Goal: Obtain resource: Download file/media

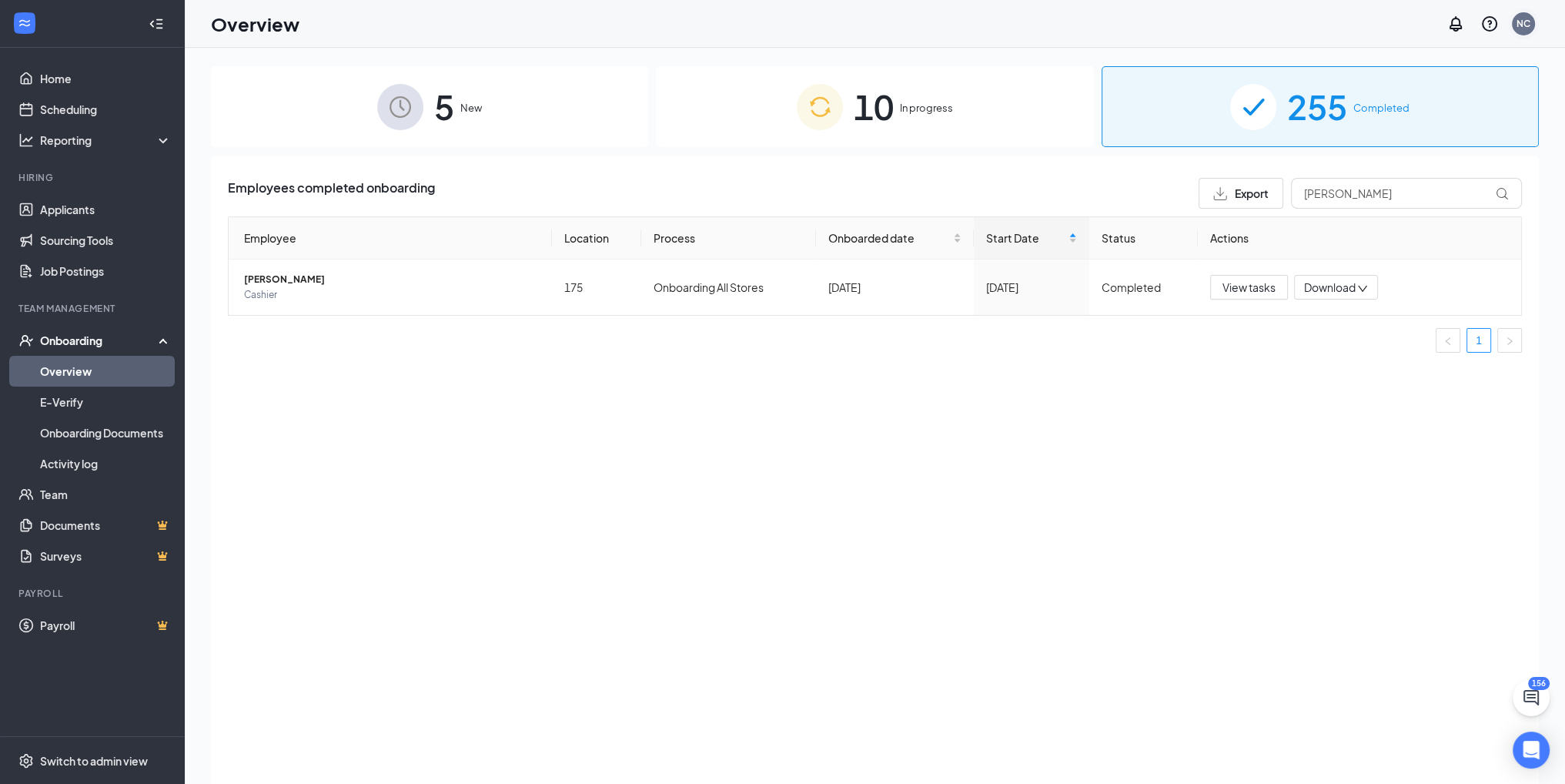
click at [1515, 28] on div "NC" at bounding box center [1523, 24] width 23 height 23
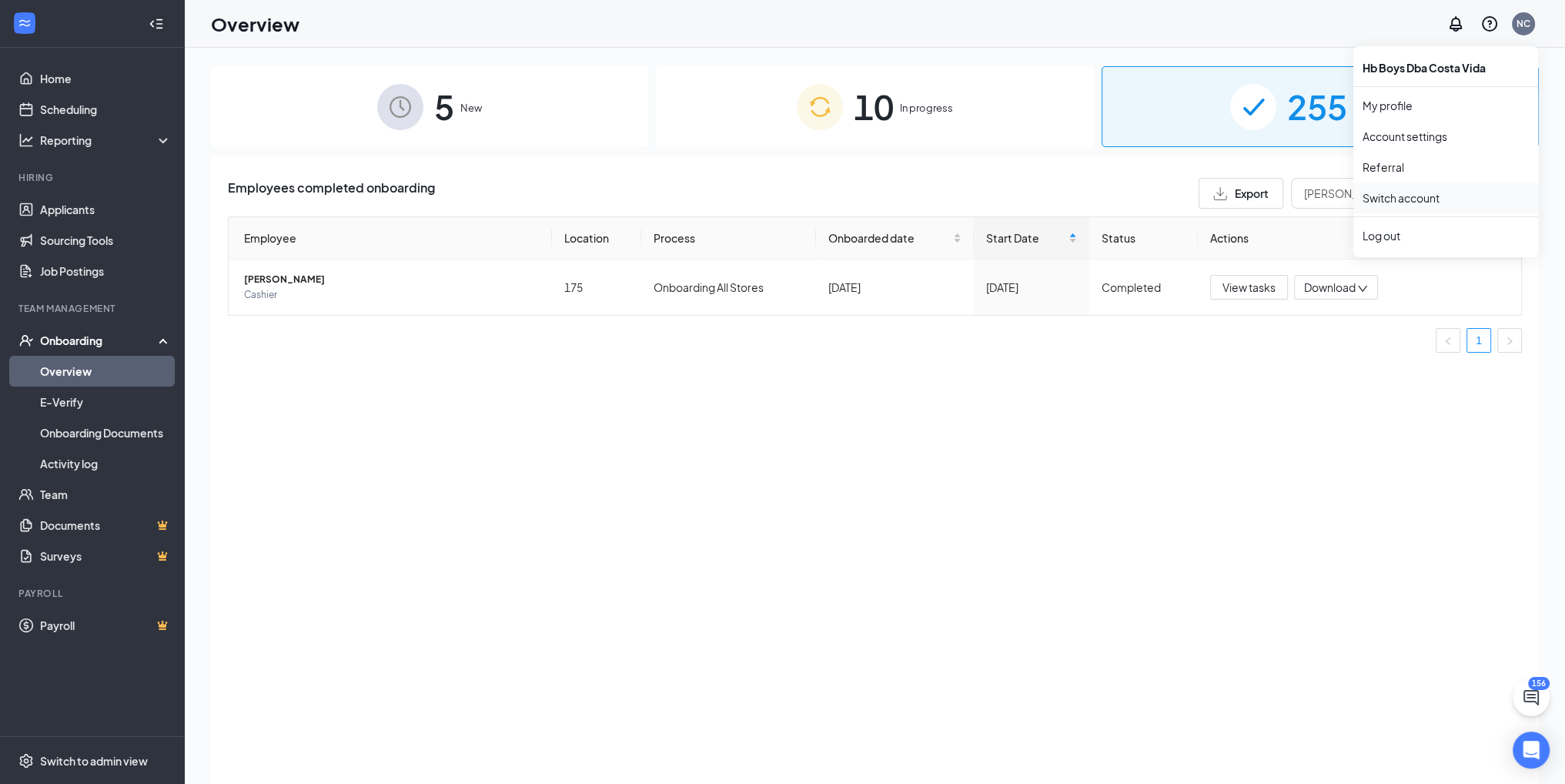
click at [1421, 204] on link "Switch account" at bounding box center [1401, 198] width 77 height 13
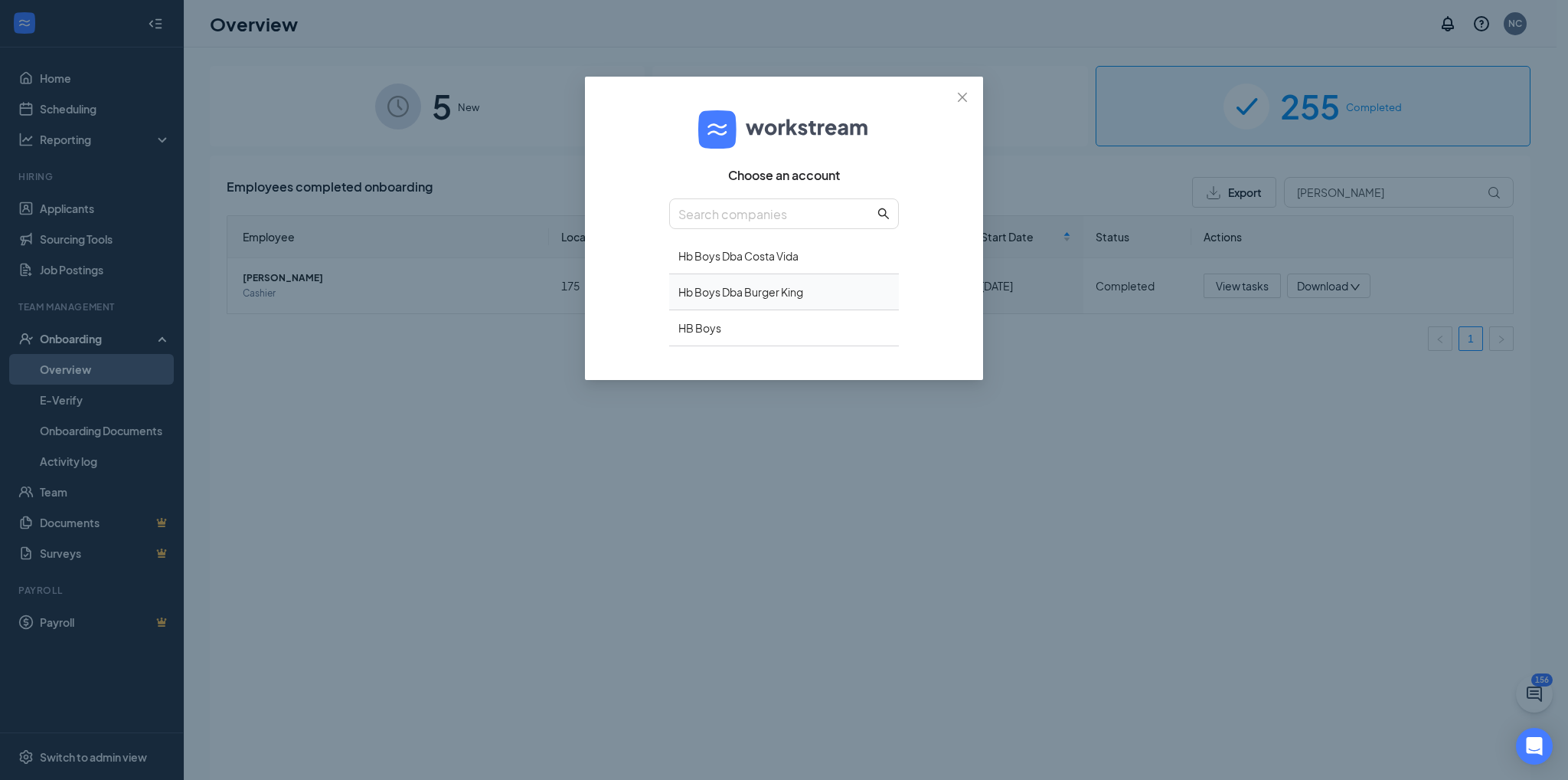
click at [753, 287] on div "Hb Boys Dba Burger King" at bounding box center [784, 292] width 230 height 36
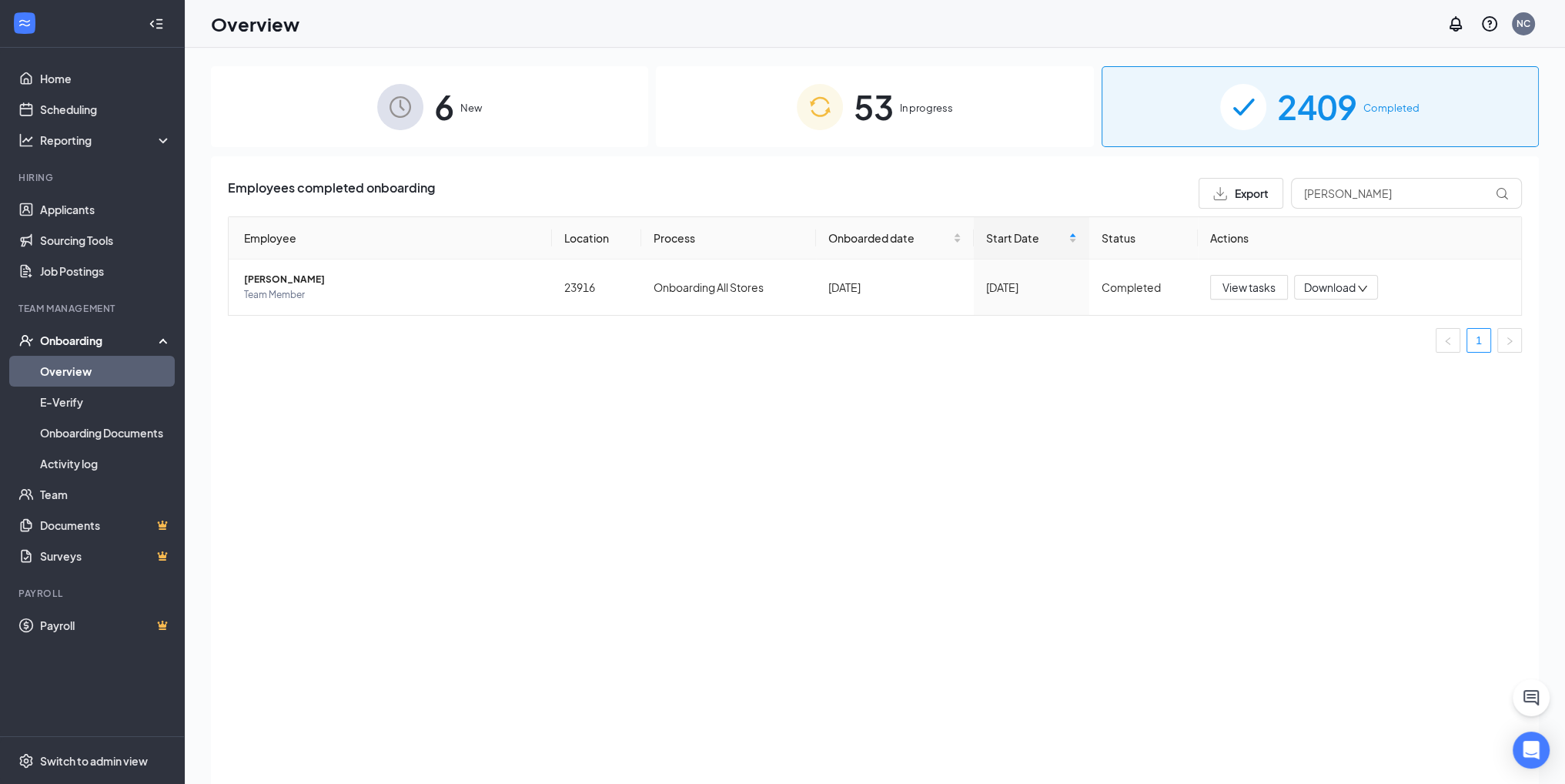
click at [1038, 110] on div "53 In progress" at bounding box center [875, 106] width 437 height 81
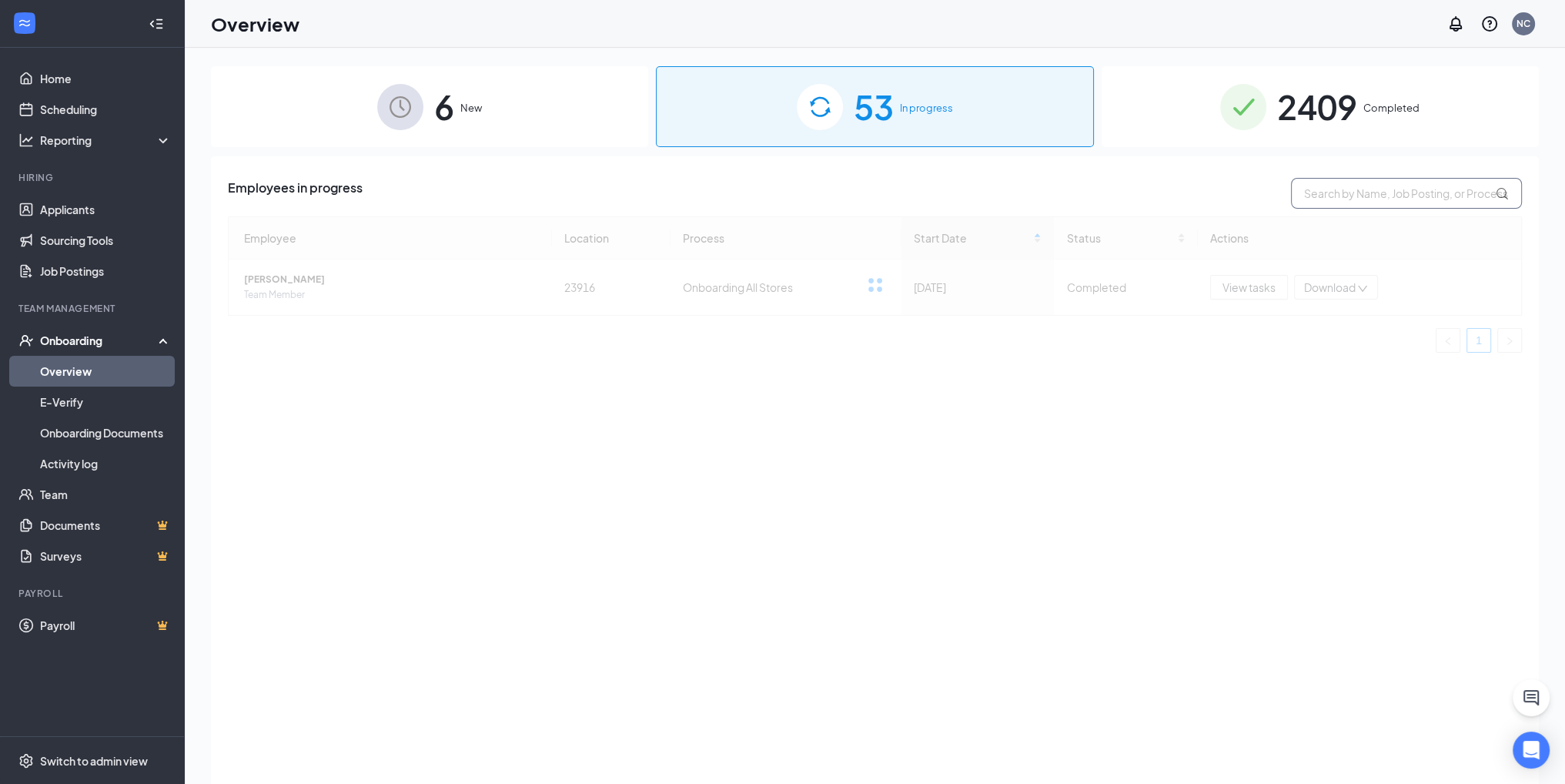
click at [1347, 194] on input "text" at bounding box center [1406, 193] width 231 height 31
type input "pauni"
drag, startPoint x: 1352, startPoint y: 190, endPoint x: 1343, endPoint y: 190, distance: 9.0
click at [1343, 190] on input "pauni" at bounding box center [1406, 193] width 231 height 31
click at [1336, 124] on span "2409" at bounding box center [1317, 106] width 80 height 53
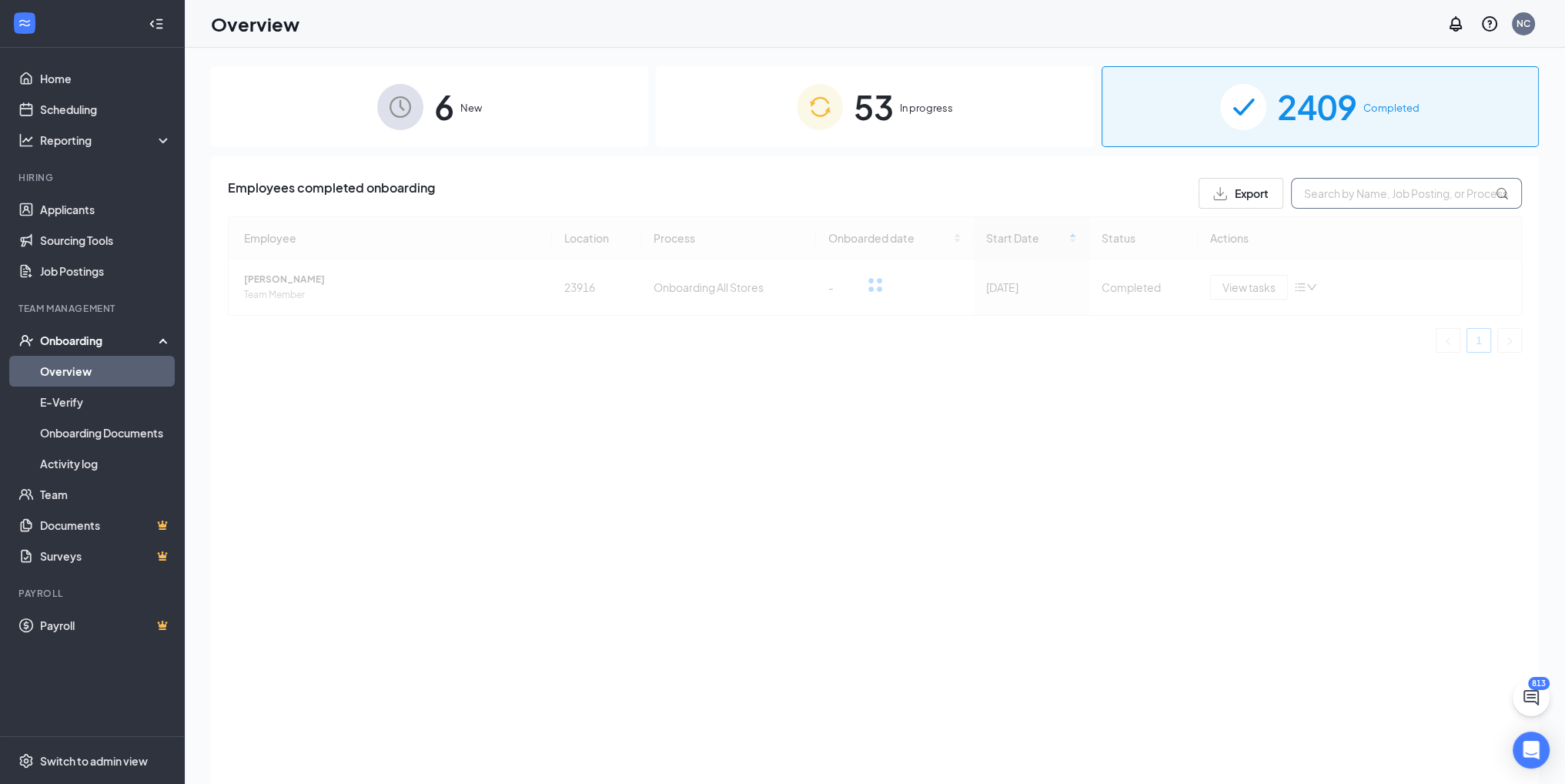
click at [1349, 189] on input "text" at bounding box center [1406, 193] width 231 height 31
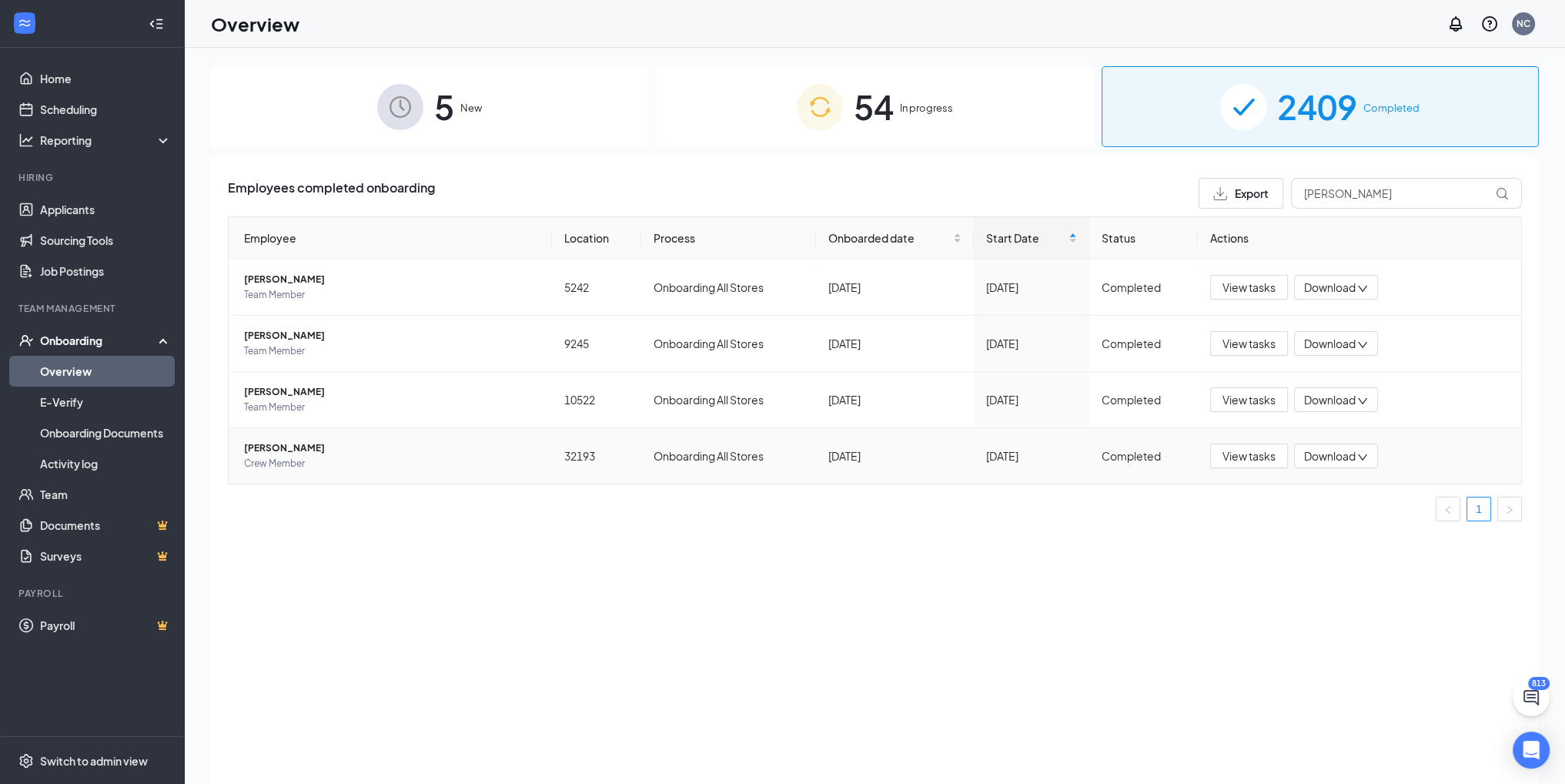
click at [295, 448] on span "[PERSON_NAME]" at bounding box center [392, 448] width 296 height 15
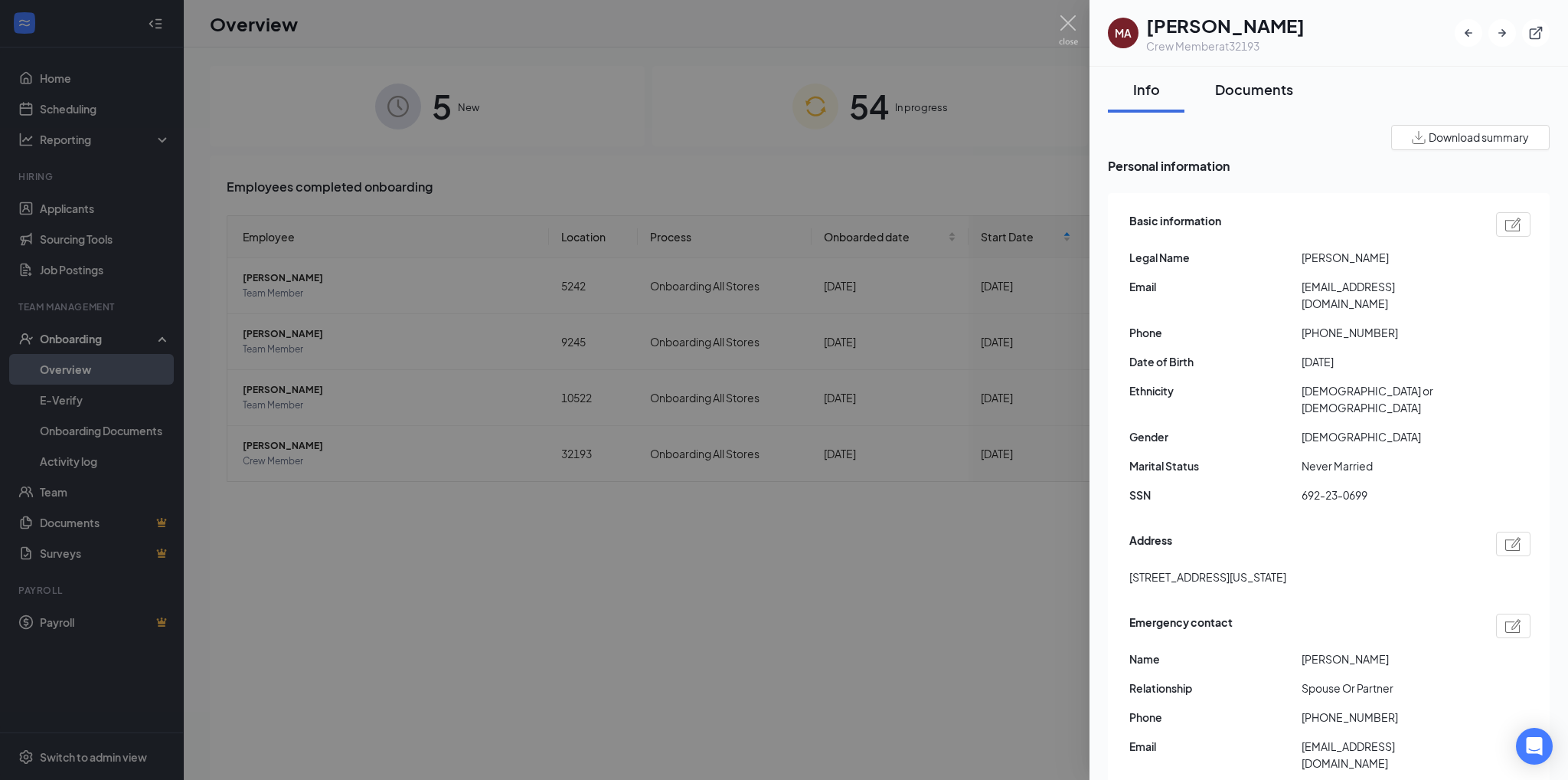
click at [1258, 93] on div "Documents" at bounding box center [1254, 89] width 78 height 19
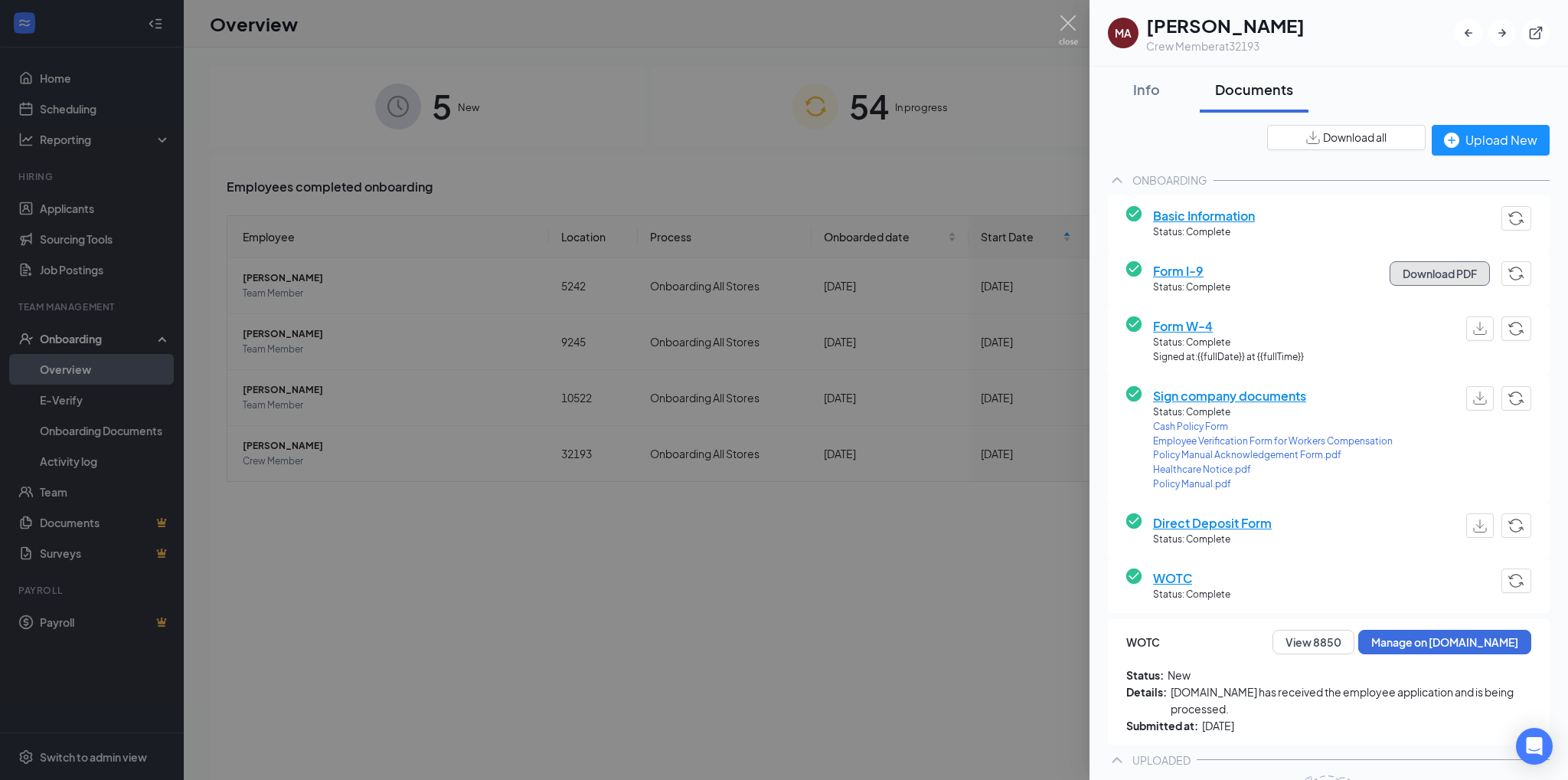
click at [1442, 270] on button "Download PDF" at bounding box center [1439, 273] width 100 height 24
click at [823, 234] on div at bounding box center [784, 390] width 1568 height 780
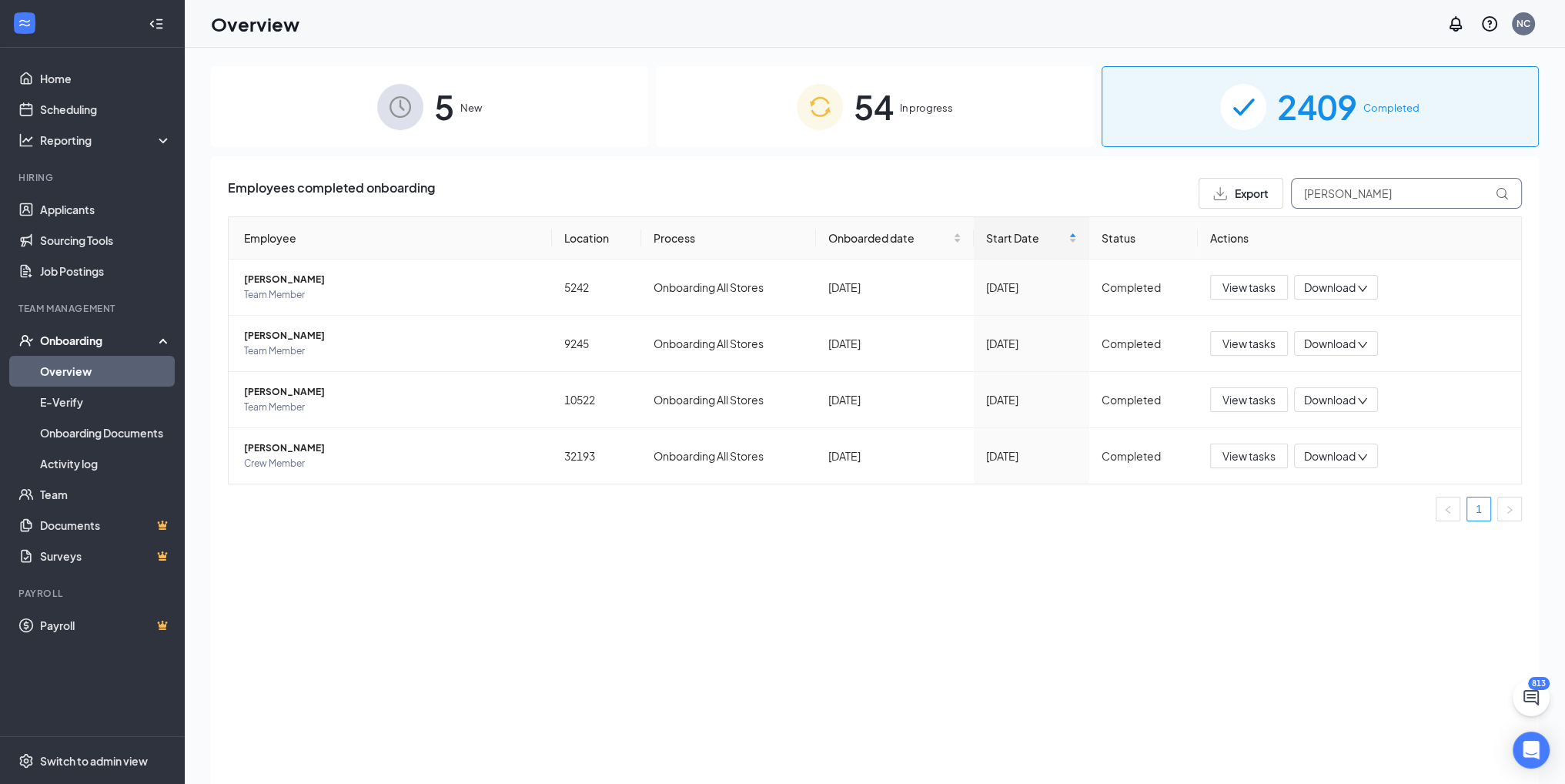
drag, startPoint x: 1342, startPoint y: 193, endPoint x: 1255, endPoint y: 177, distance: 88.5
click at [1256, 178] on div "Export [PERSON_NAME]" at bounding box center [1360, 193] width 323 height 31
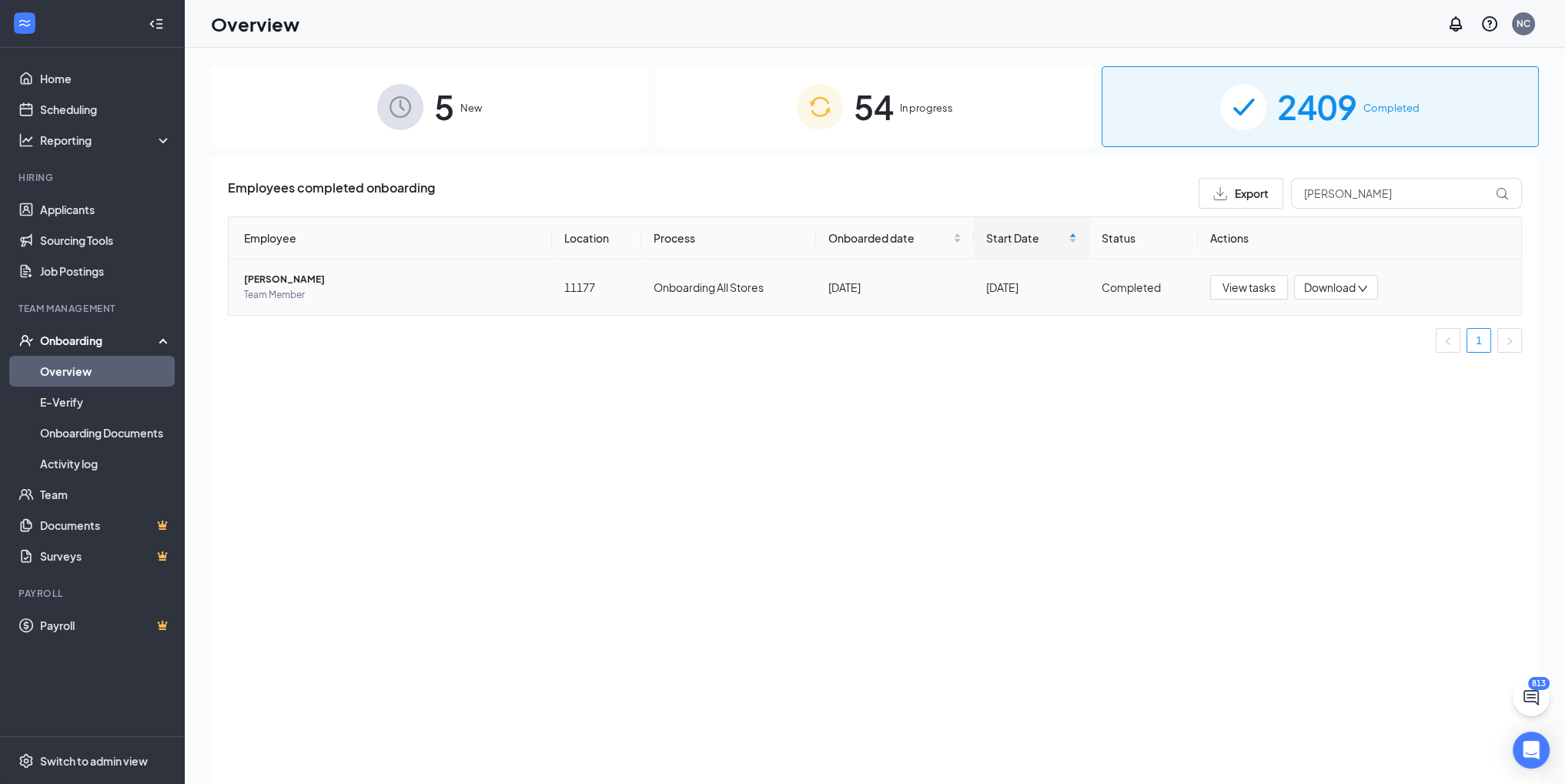
click at [275, 276] on span "[PERSON_NAME]" at bounding box center [392, 279] width 296 height 15
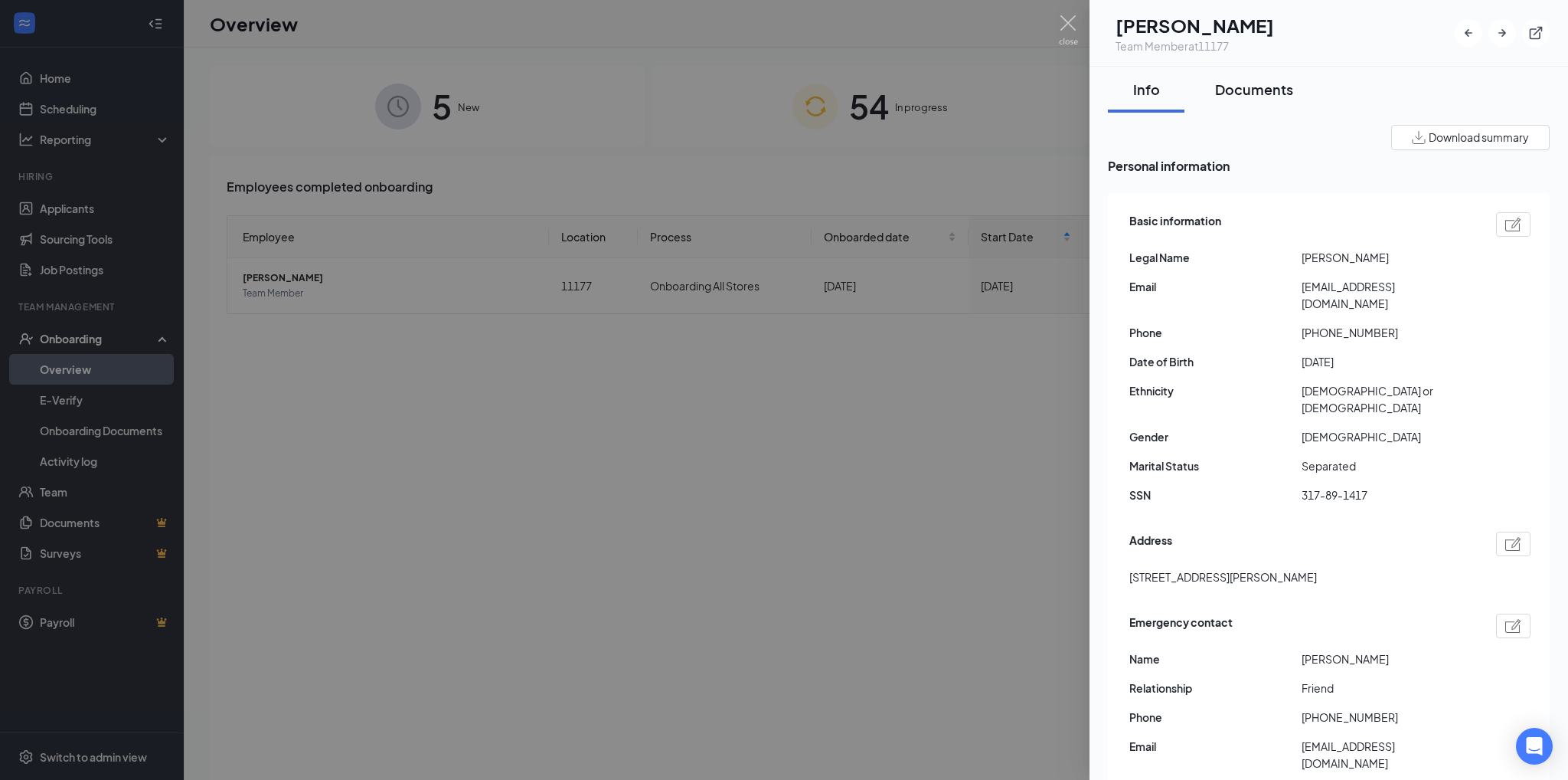
click at [1241, 92] on div "Documents" at bounding box center [1254, 89] width 78 height 19
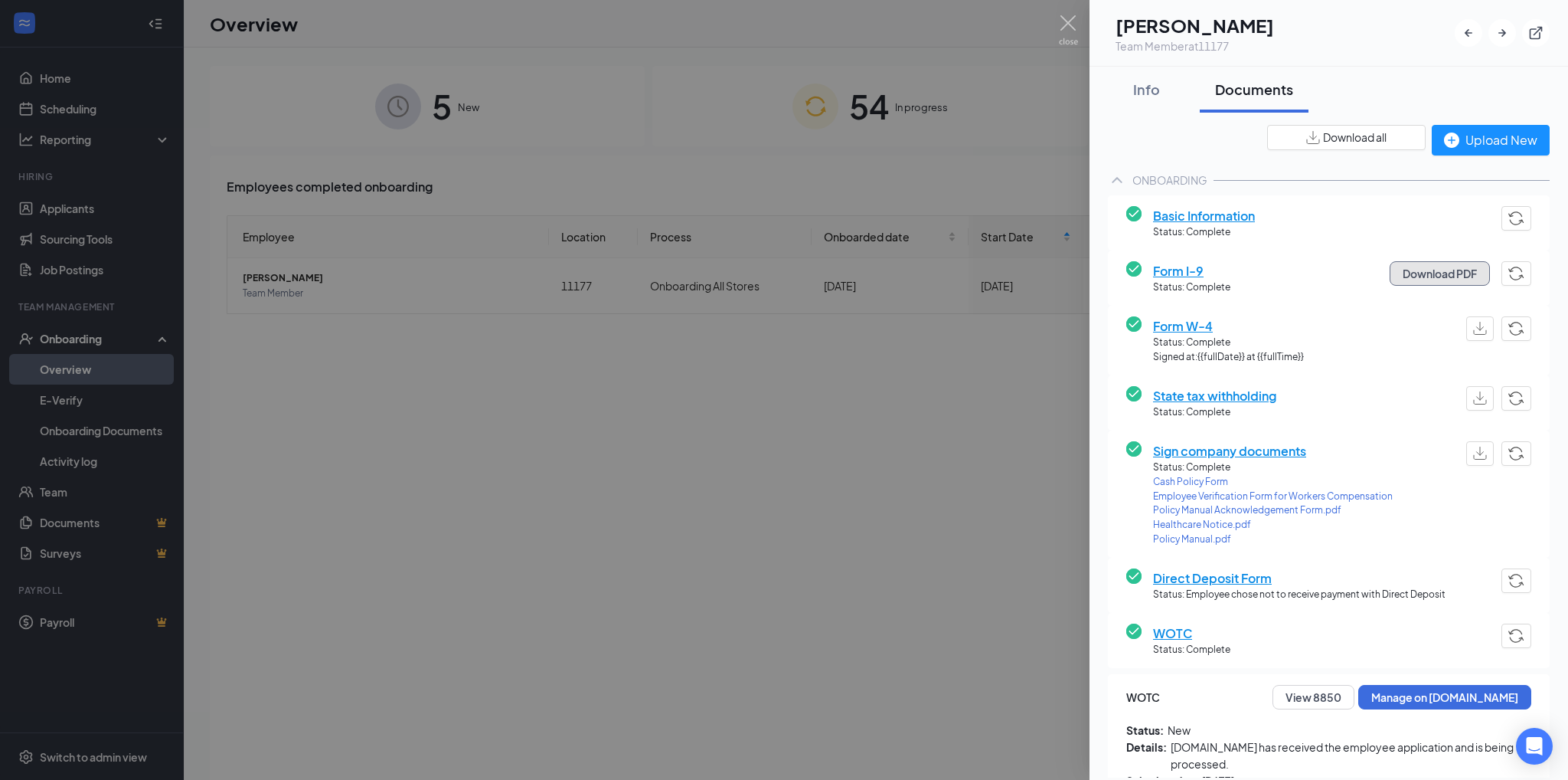
click at [1422, 274] on button "Download PDF" at bounding box center [1439, 273] width 100 height 24
click at [934, 421] on div at bounding box center [784, 390] width 1568 height 780
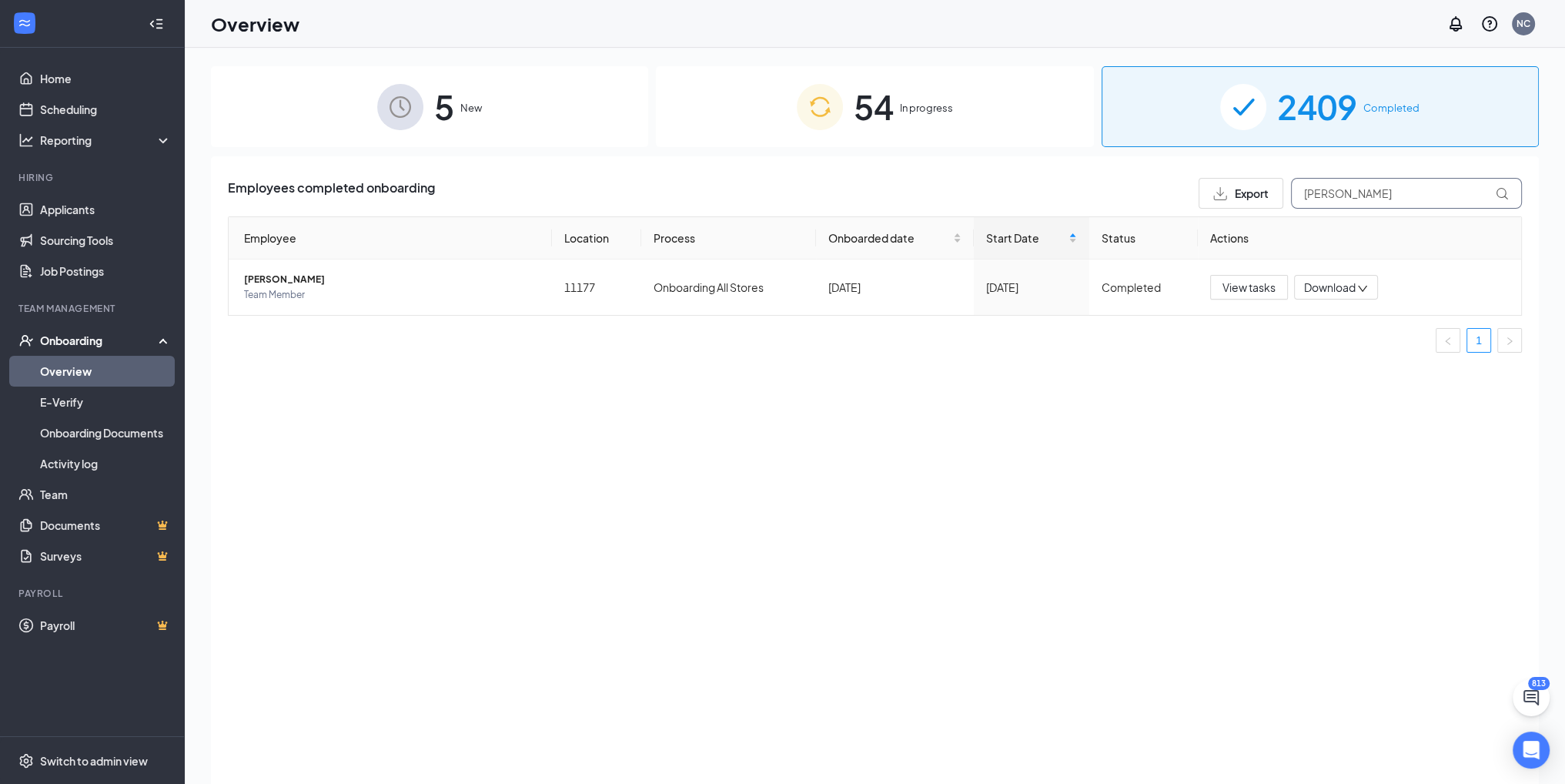
drag, startPoint x: 1360, startPoint y: 194, endPoint x: 1234, endPoint y: 170, distance: 128.3
click at [1234, 170] on div "Employees completed onboarding Export [PERSON_NAME] Employee Location Process O…" at bounding box center [875, 489] width 1329 height 666
click at [289, 275] on span "[PERSON_NAME]" at bounding box center [392, 279] width 296 height 15
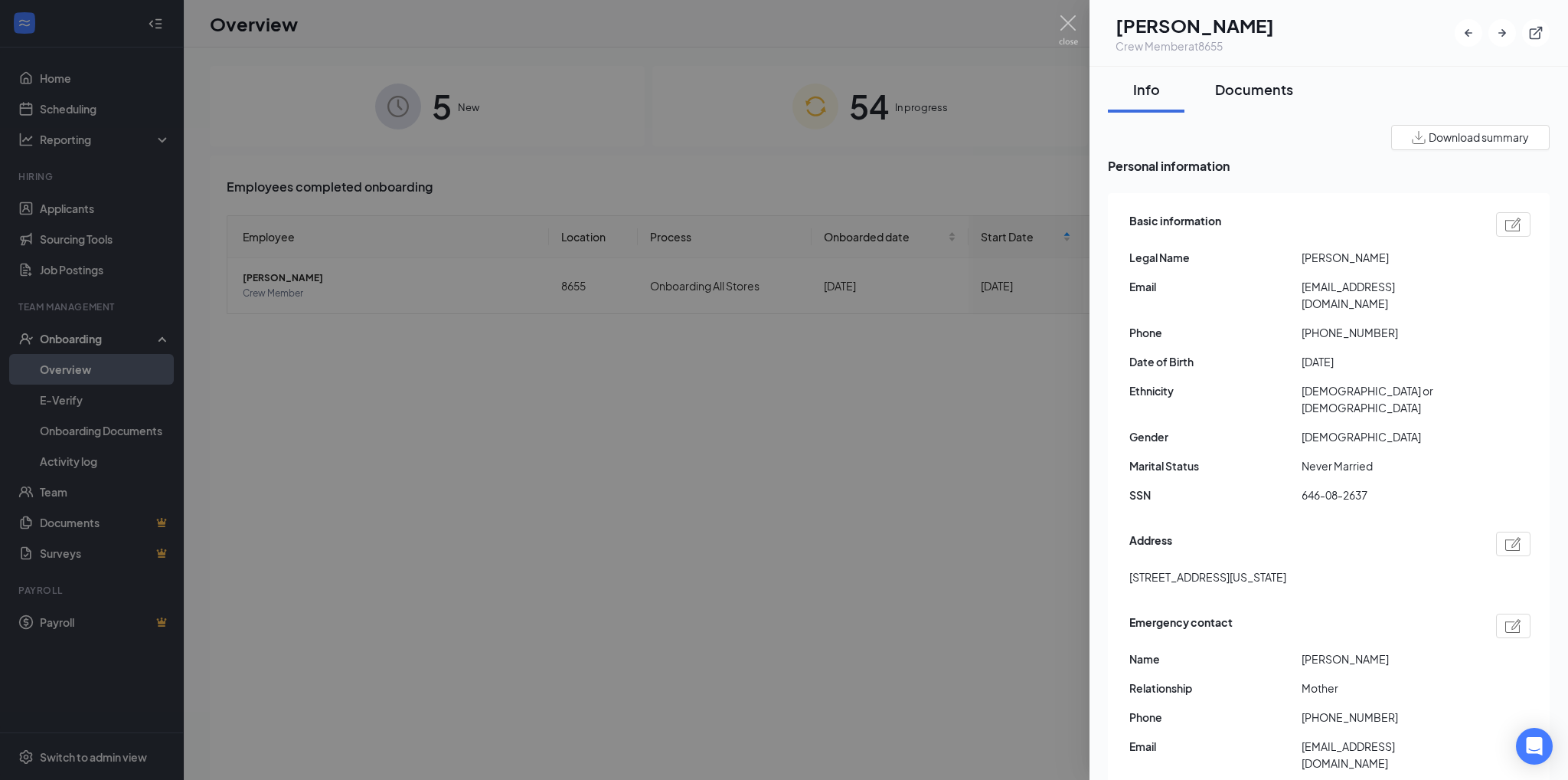
click at [1237, 82] on div "Documents" at bounding box center [1254, 89] width 78 height 19
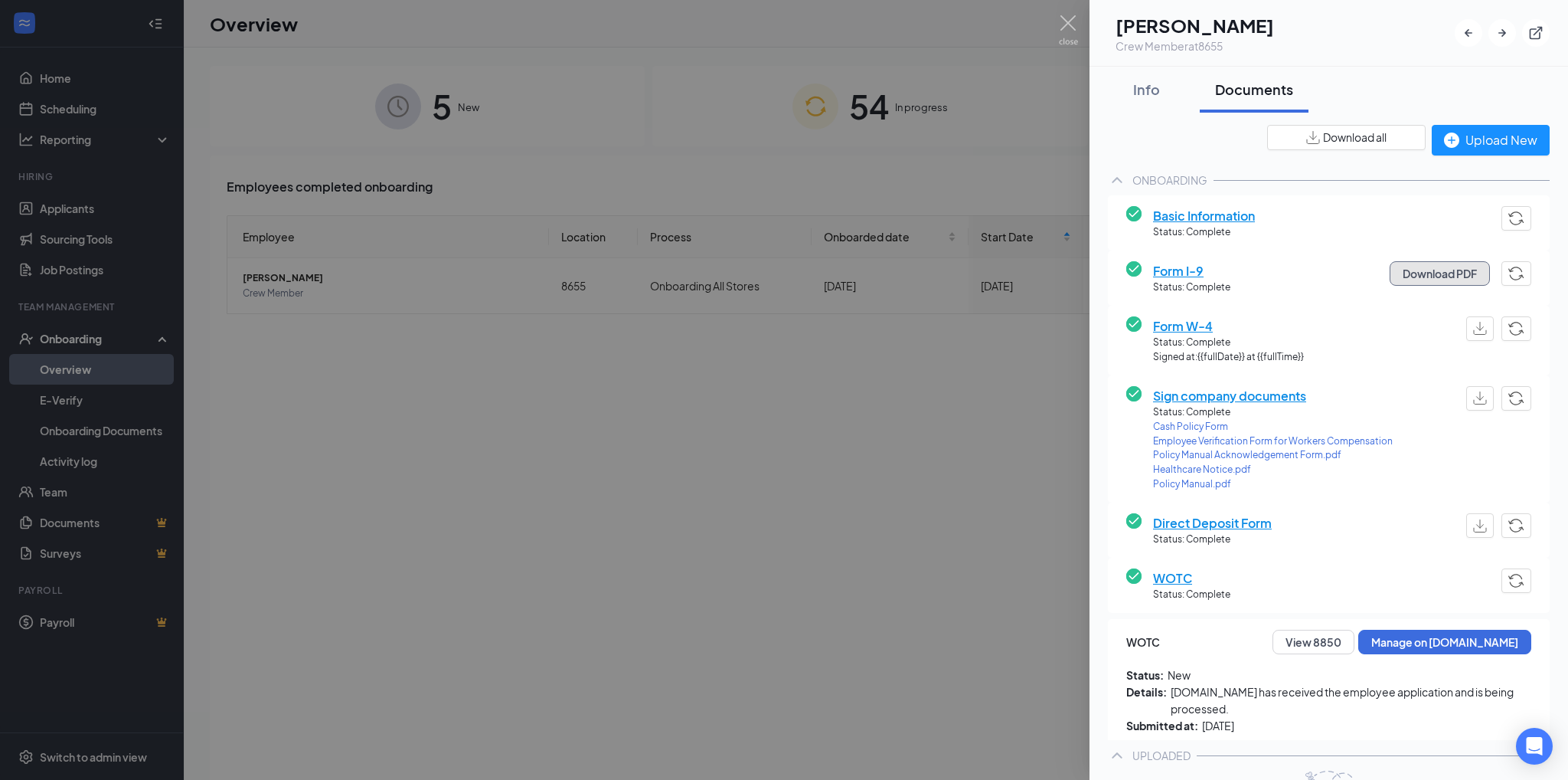
click at [1418, 275] on button "Download PDF" at bounding box center [1439, 273] width 100 height 24
click at [980, 302] on div at bounding box center [784, 390] width 1568 height 780
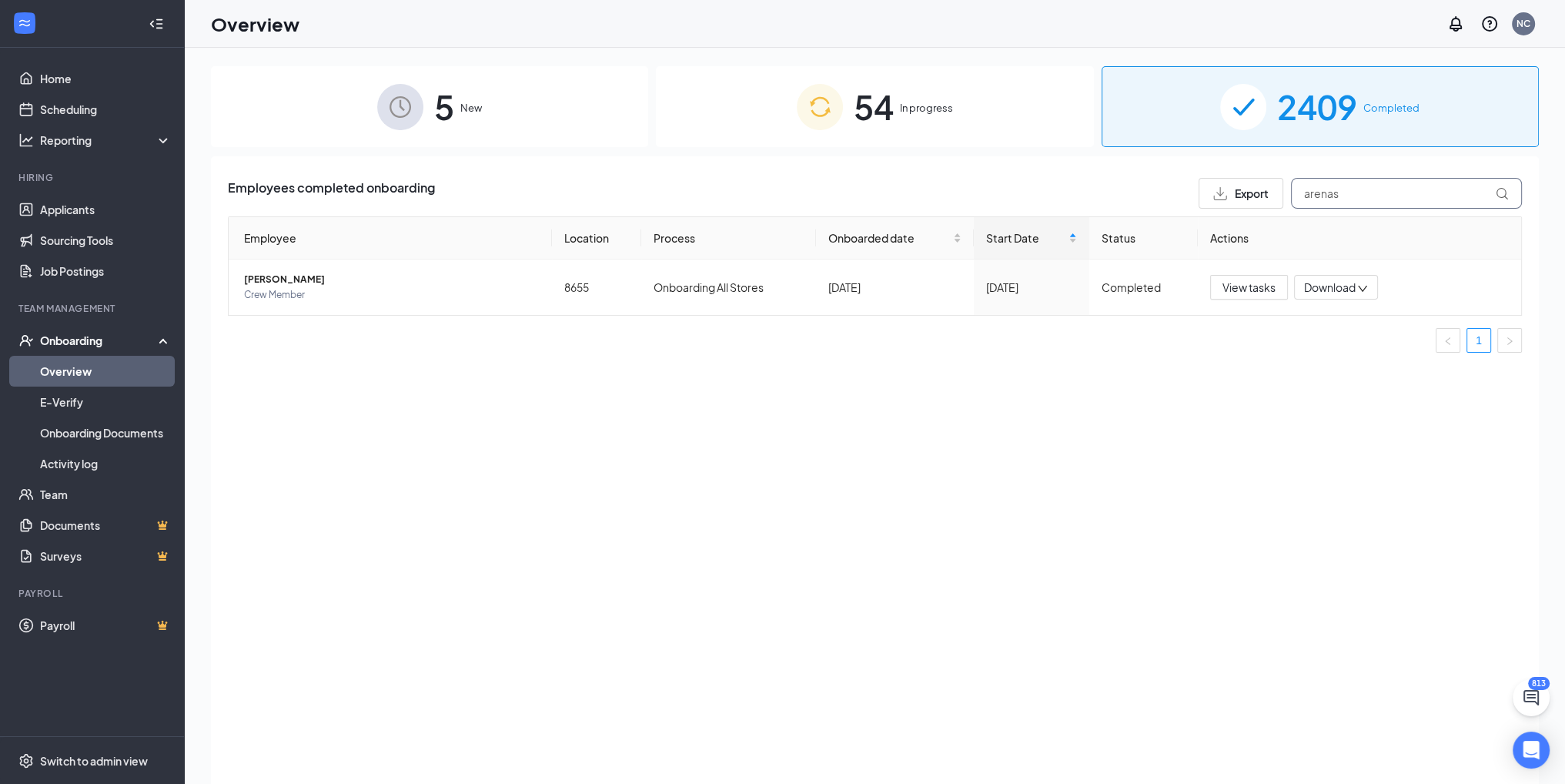
drag, startPoint x: 1352, startPoint y: 190, endPoint x: 1253, endPoint y: 184, distance: 99.2
click at [1253, 184] on div "Export arenas" at bounding box center [1360, 193] width 323 height 31
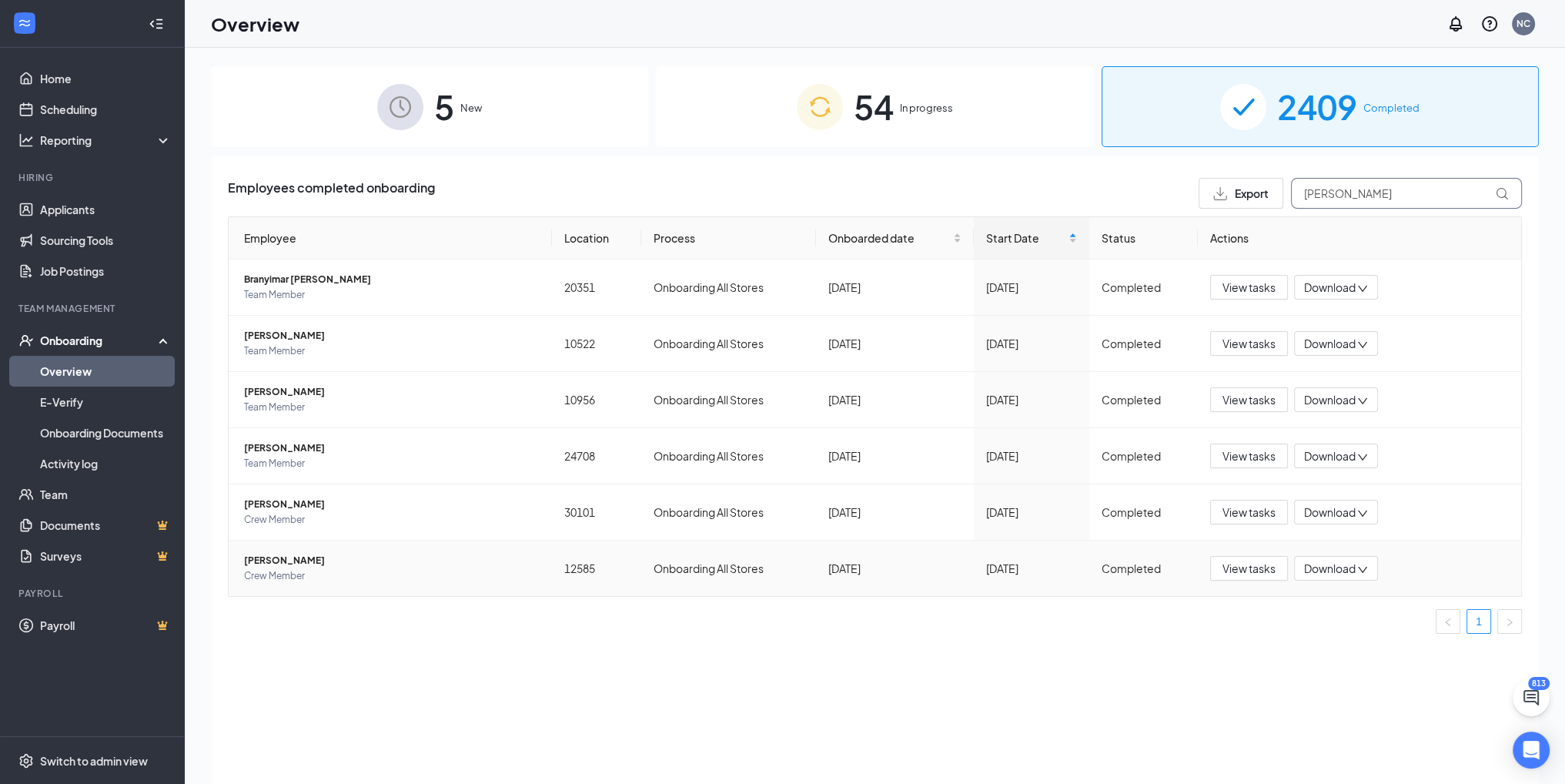
type input "[PERSON_NAME]"
click at [306, 556] on span "[PERSON_NAME]" at bounding box center [392, 560] width 296 height 15
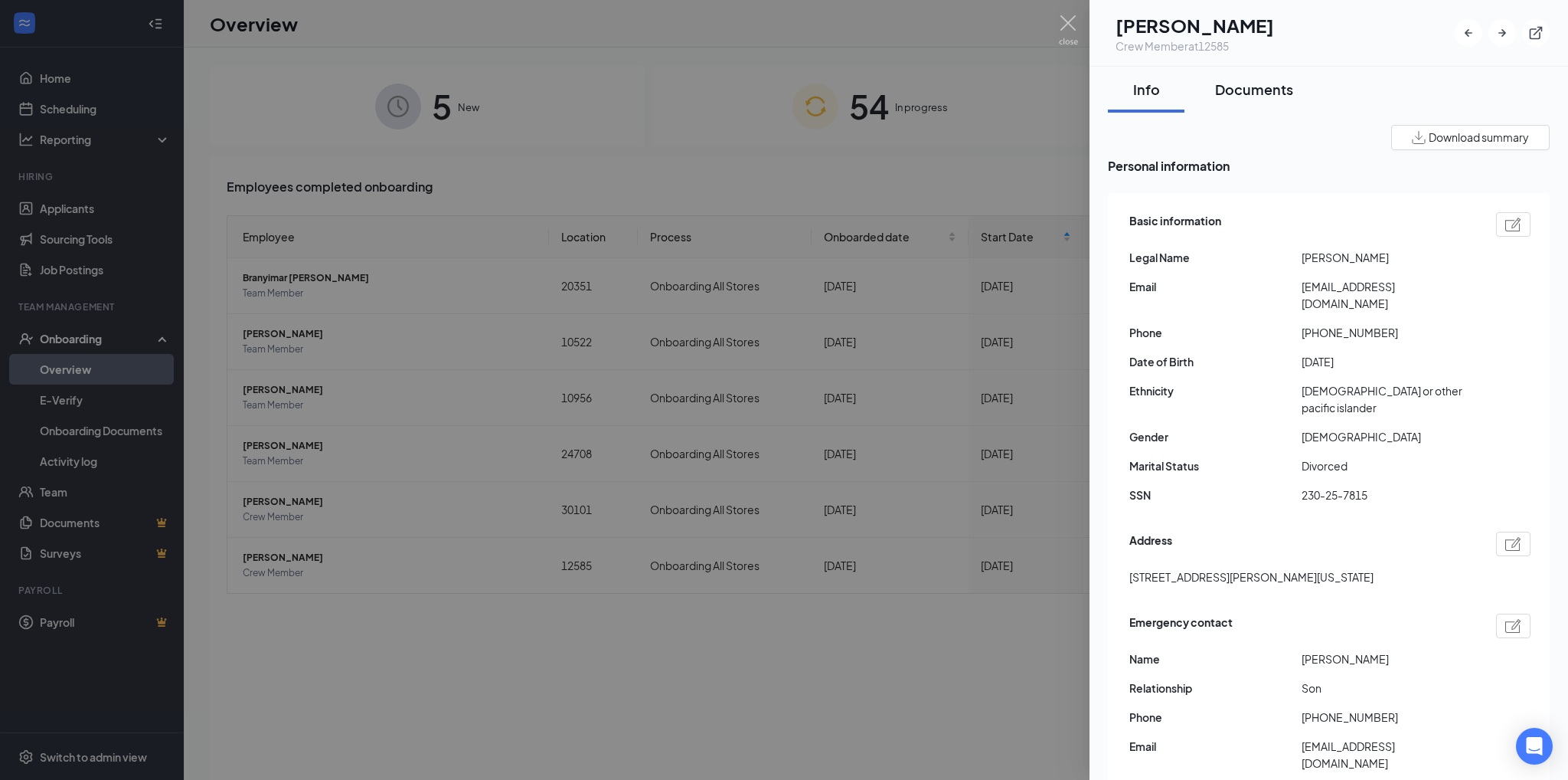
click at [1233, 68] on button "Documents" at bounding box center [1254, 89] width 109 height 46
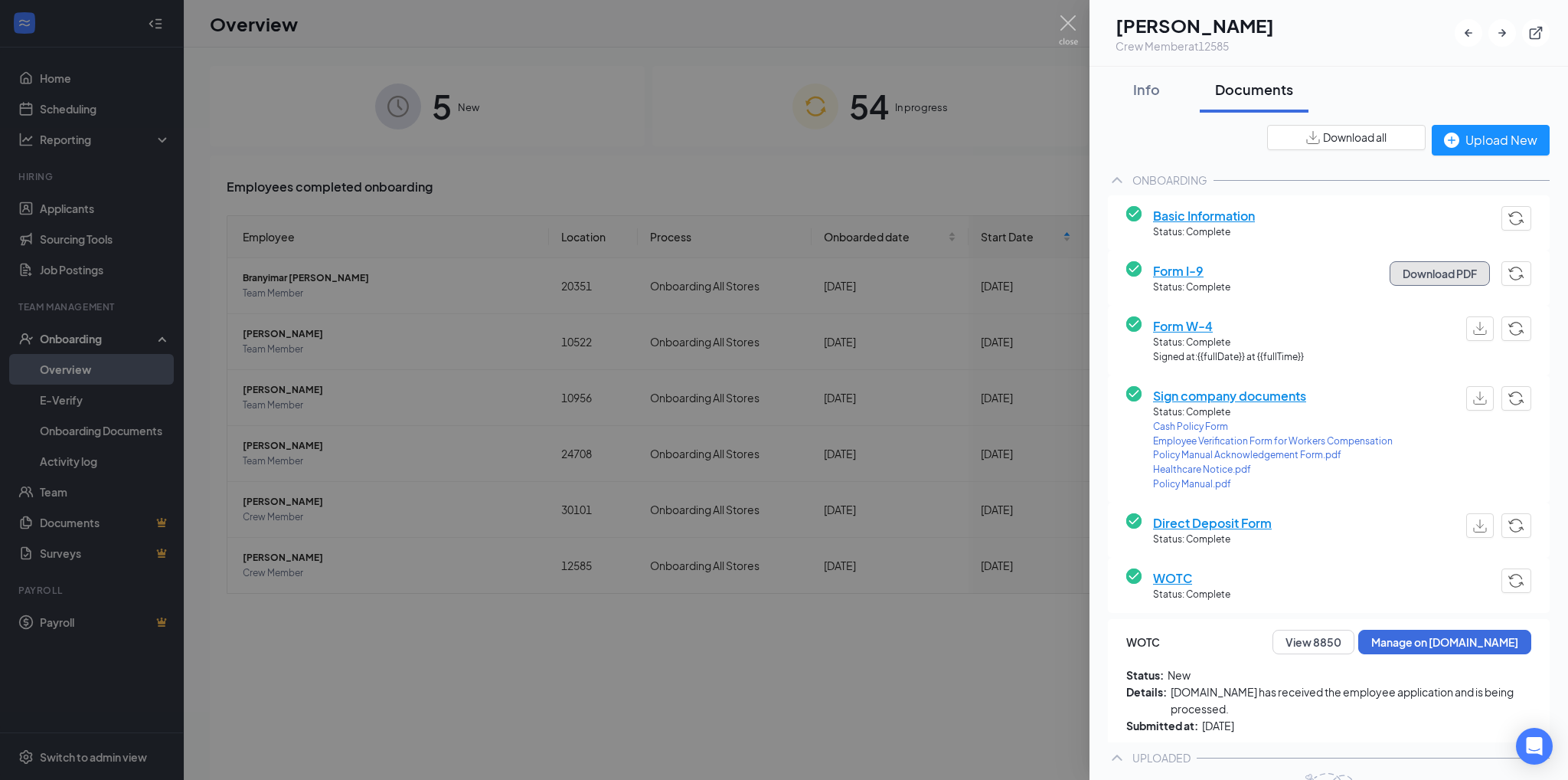
click at [1412, 268] on button "Download PDF" at bounding box center [1439, 273] width 100 height 24
click at [942, 201] on div at bounding box center [784, 390] width 1568 height 780
